Goal: Navigation & Orientation: Find specific page/section

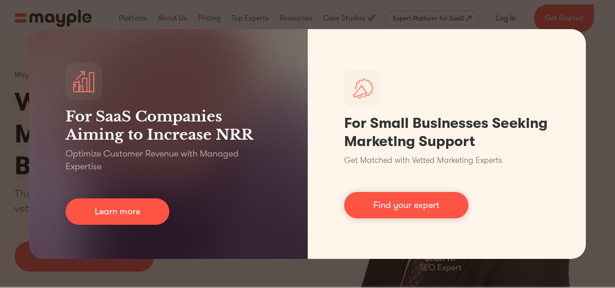
click at [582, 27] on div "For SaaS Companies Aiming to Increase NRR Optimize Customer Revenue with Manage…" at bounding box center [307, 144] width 615 height 288
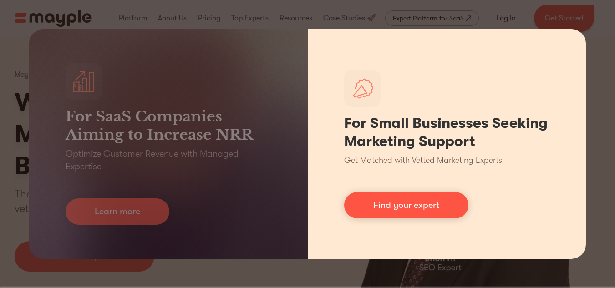
click at [575, 37] on div "For Small Businesses Seeking Marketing Support Get Matched with Vetted Marketin…" at bounding box center [446, 144] width 278 height 230
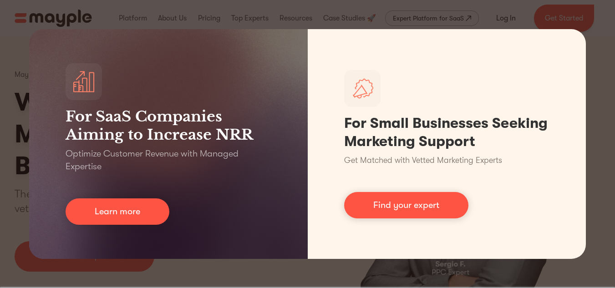
click at [30, 22] on div "For SaaS Companies Aiming to Increase NRR Optimize Customer Revenue with Manage…" at bounding box center [307, 144] width 615 height 288
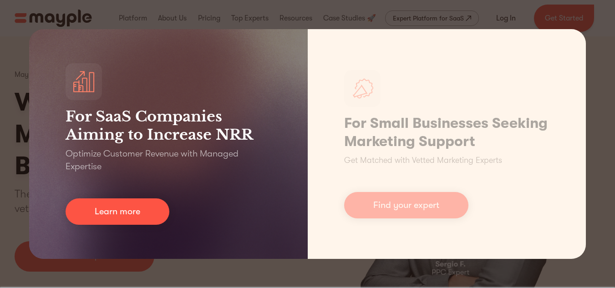
click at [50, 240] on div "For SaaS Companies Aiming to Increase NRR Optimize Customer Revenue with Manage…" at bounding box center [168, 144] width 278 height 230
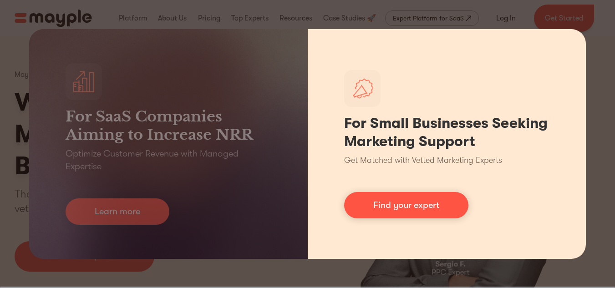
click at [578, 246] on div "For Small Businesses Seeking Marketing Support Get Matched with Vetted Marketin…" at bounding box center [446, 144] width 278 height 230
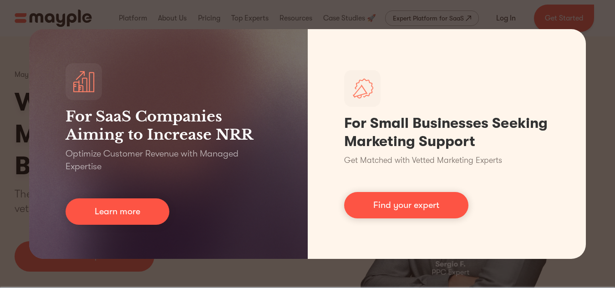
click at [606, 256] on div "For SaaS Companies Aiming to Increase NRR Optimize Customer Revenue with Manage…" at bounding box center [307, 144] width 615 height 288
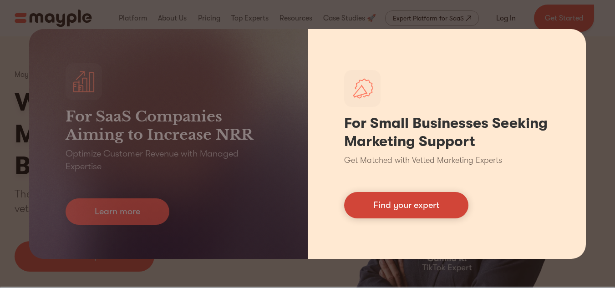
click at [415, 202] on link "Find your expert" at bounding box center [406, 205] width 124 height 26
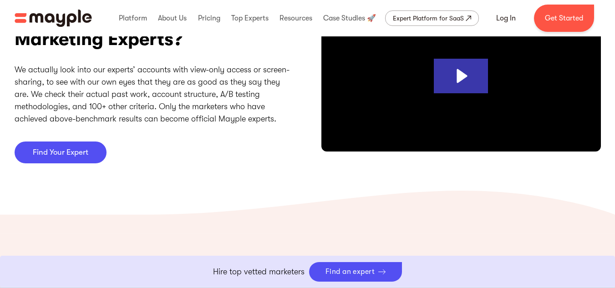
scroll to position [2729, 0]
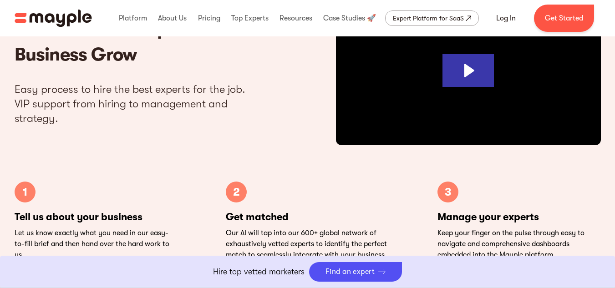
click at [516, 168] on div "HOW IT WORKS We're Here to Help Your Business Grow Easy process to hire the bes…" at bounding box center [307, 133] width 600 height 275
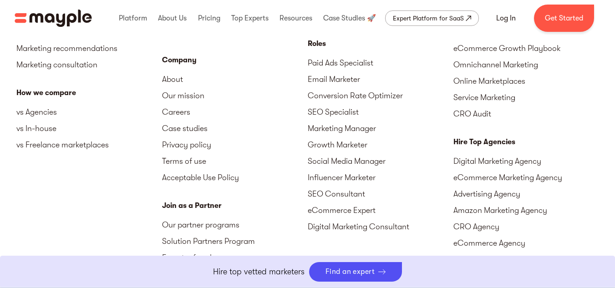
scroll to position [4154, 0]
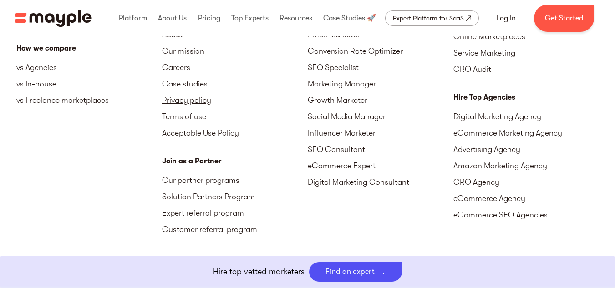
click at [172, 98] on link "Privacy policy" at bounding box center [235, 100] width 146 height 16
